Goal: Navigation & Orientation: Find specific page/section

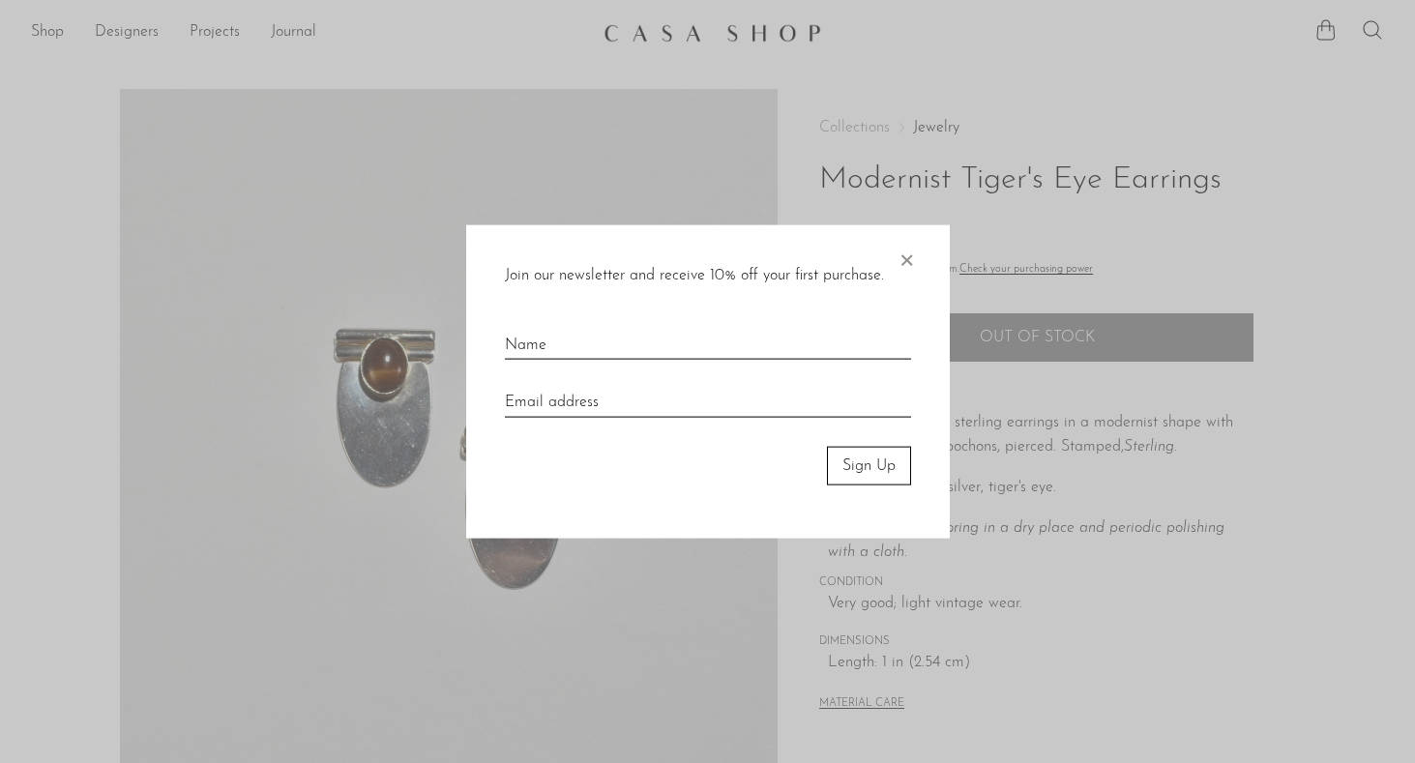
click at [893, 258] on div "Join our newsletter and receive 10% off your first purchase. × Sign Up" at bounding box center [707, 381] width 483 height 314
click at [897, 263] on span "×" at bounding box center [905, 255] width 19 height 62
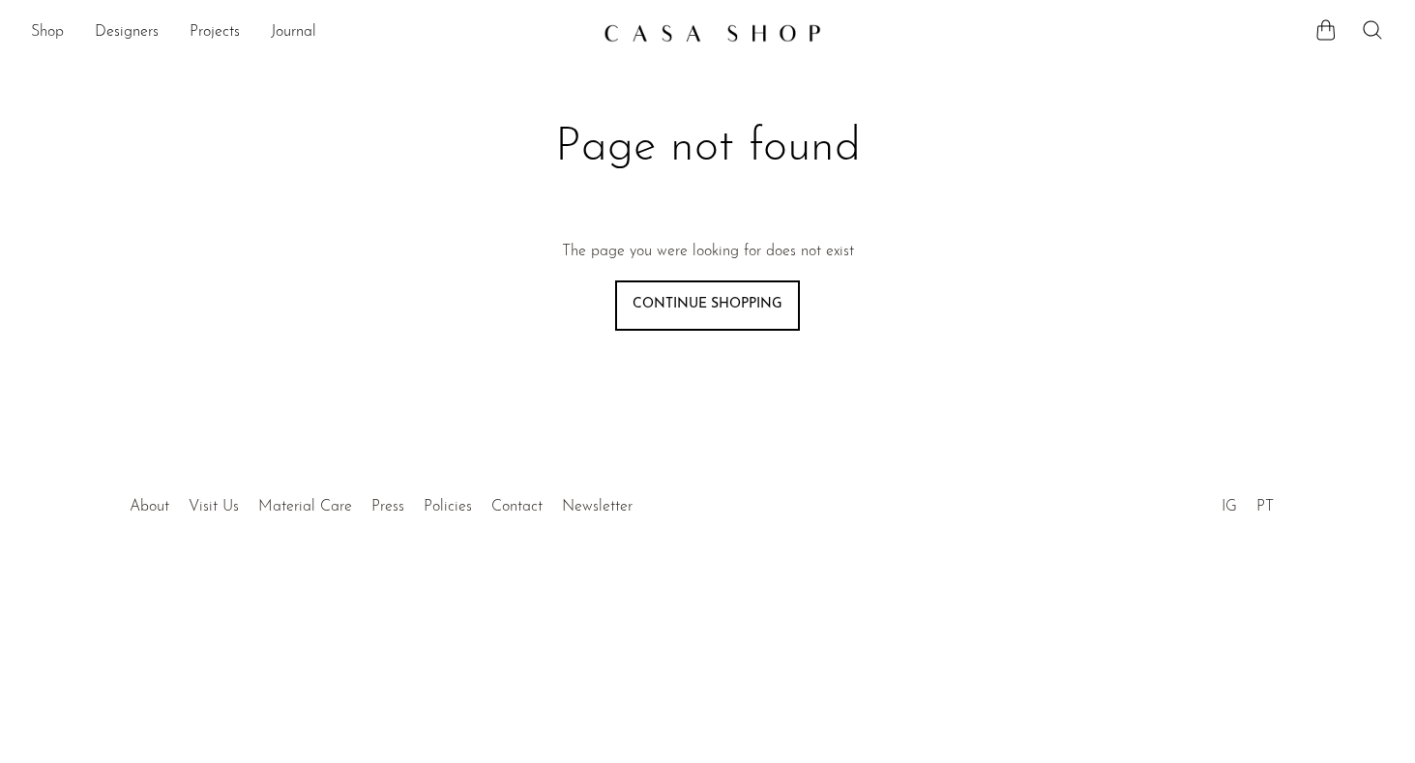
click at [36, 43] on link "Shop" at bounding box center [47, 32] width 33 height 25
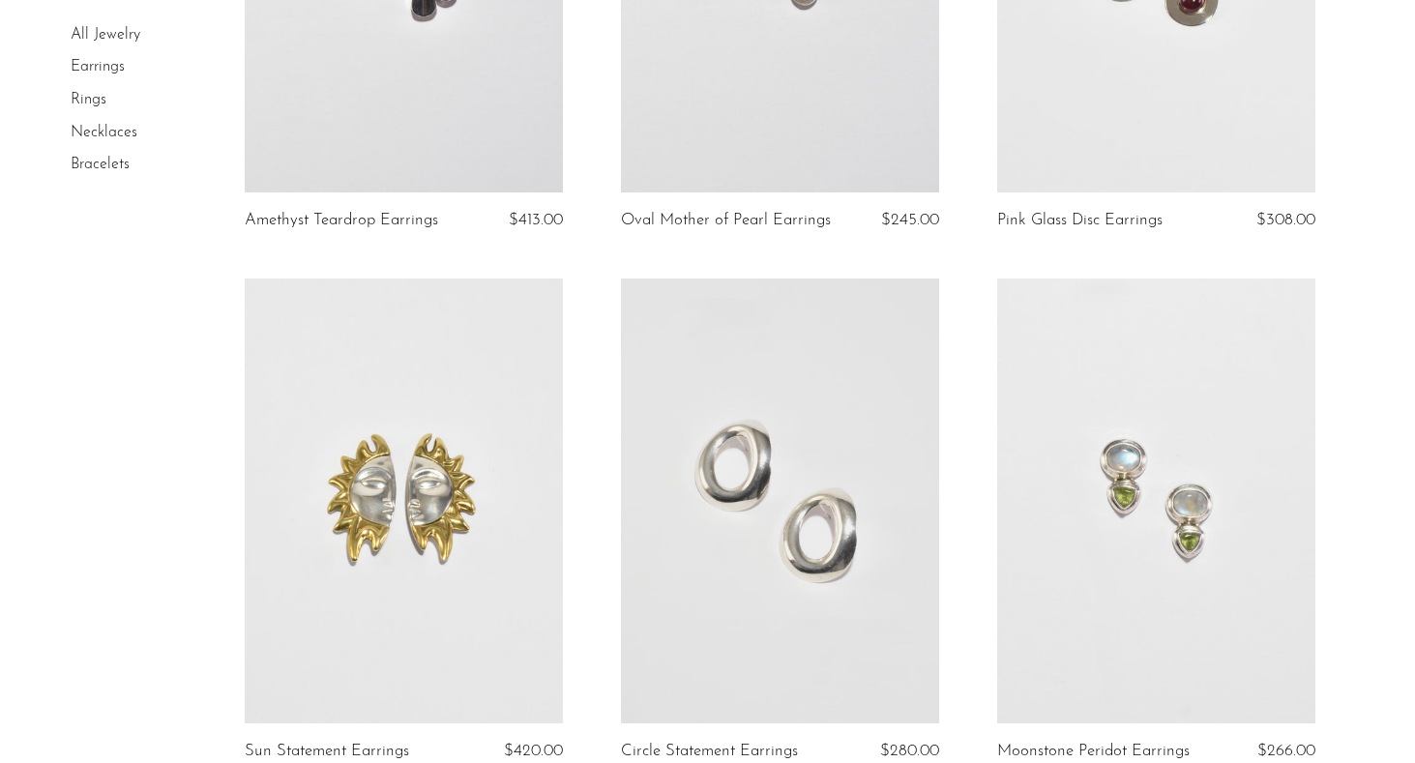
scroll to position [453, 0]
